Goal: Task Accomplishment & Management: Manage account settings

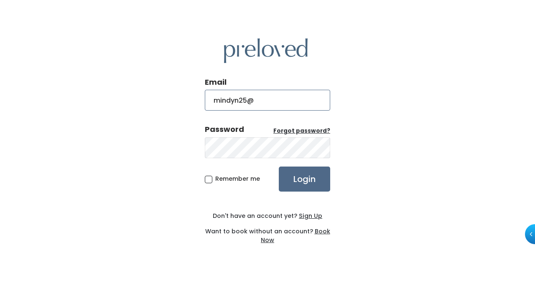
type input "[EMAIL_ADDRESS][DOMAIN_NAME]"
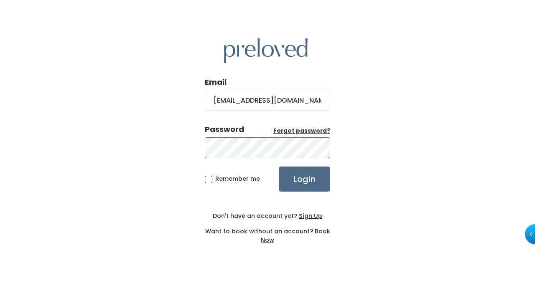
click at [279, 167] on input "Login" at bounding box center [304, 179] width 51 height 25
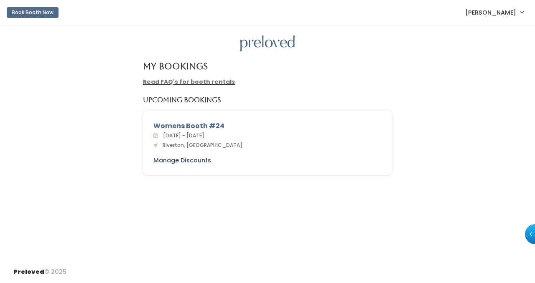
click at [185, 159] on u "Manage Discounts" at bounding box center [182, 160] width 58 height 8
